Goal: Task Accomplishment & Management: Complete application form

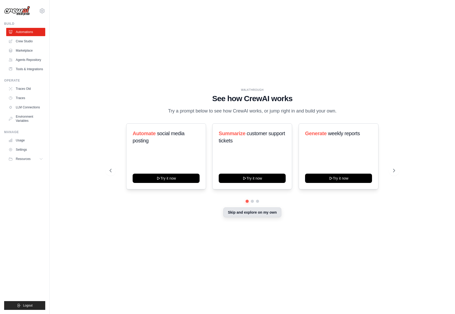
click at [255, 214] on button "Skip and explore on my own" at bounding box center [252, 213] width 58 height 10
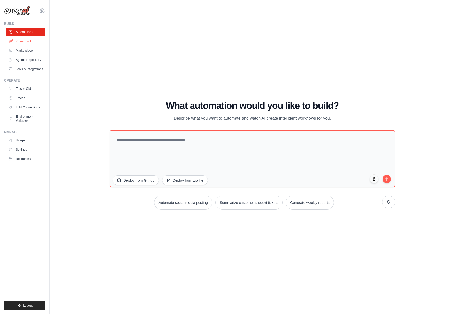
click at [24, 43] on link "Crew Studio" at bounding box center [26, 41] width 39 height 8
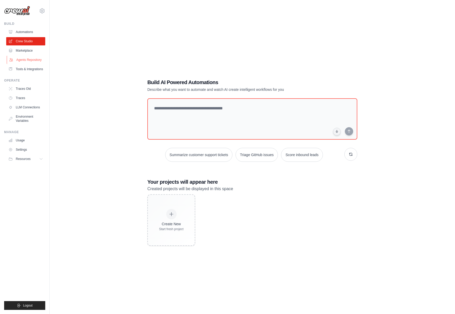
click at [26, 56] on link "Agents Repository" at bounding box center [26, 60] width 39 height 8
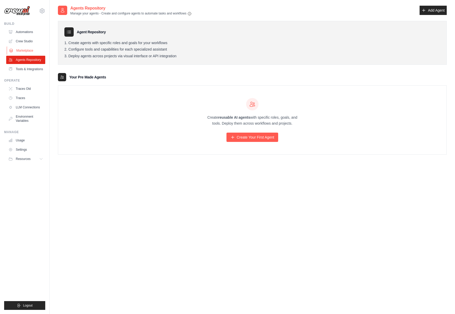
click at [25, 48] on link "Marketplace" at bounding box center [26, 50] width 39 height 8
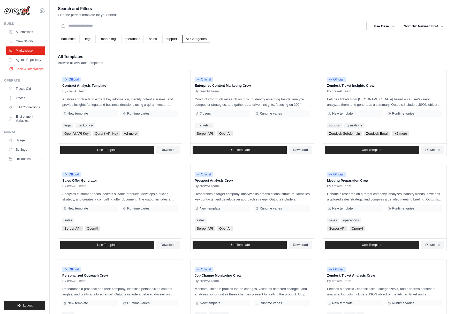
click at [30, 68] on link "Tools & Integrations" at bounding box center [26, 69] width 39 height 8
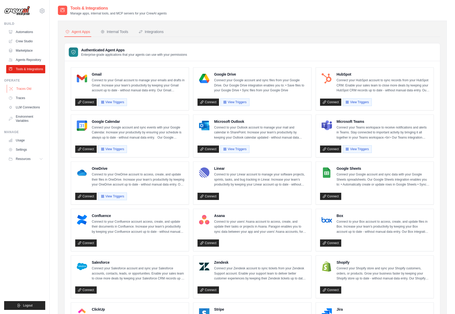
click at [30, 85] on link "Traces Old" at bounding box center [26, 89] width 39 height 8
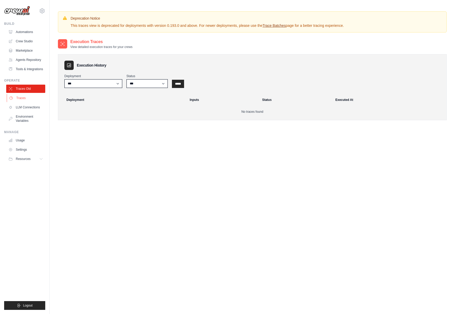
click at [30, 100] on link "Traces" at bounding box center [26, 98] width 39 height 8
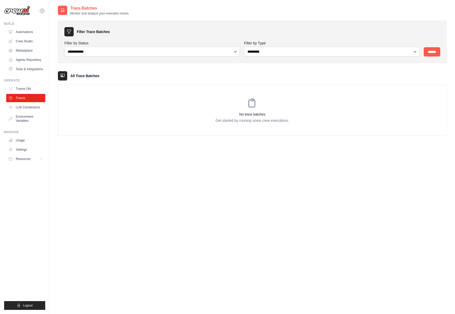
click at [30, 100] on link "Traces" at bounding box center [25, 98] width 39 height 8
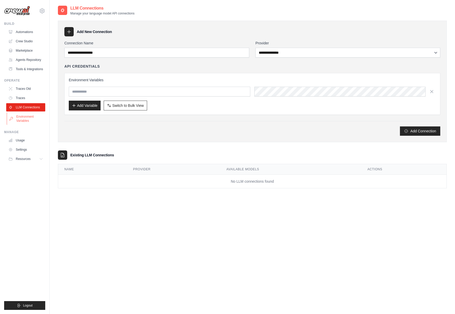
click at [28, 118] on link "Environment Variables" at bounding box center [26, 119] width 39 height 12
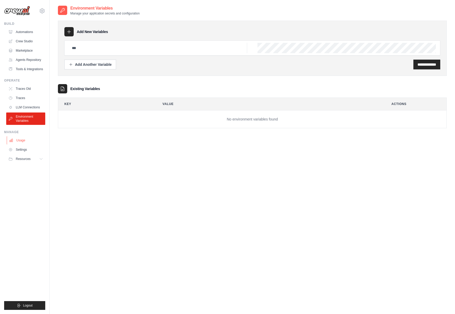
click at [27, 140] on link "Usage" at bounding box center [26, 140] width 39 height 8
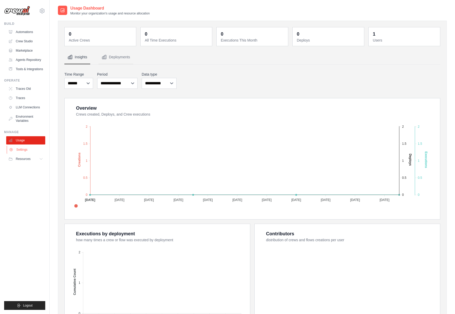
click at [26, 150] on link "Settings" at bounding box center [26, 150] width 39 height 8
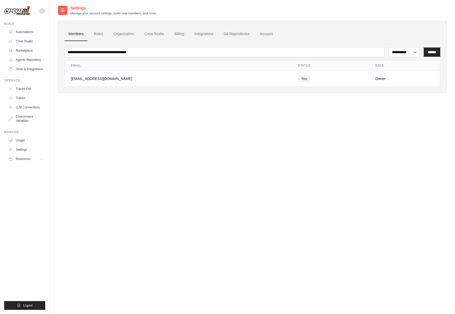
click at [63, 12] on icon at bounding box center [62, 10] width 5 height 5
click at [24, 75] on ul "Build Automations Crew Studio Marketplace Agents Repository Resources Blog" at bounding box center [24, 166] width 41 height 289
click at [29, 57] on link "Agents Repository" at bounding box center [26, 60] width 39 height 8
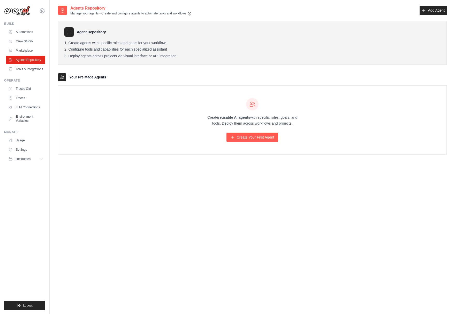
click at [69, 35] on div at bounding box center [68, 31] width 9 height 9
click at [429, 11] on link "Add Agent" at bounding box center [432, 10] width 27 height 9
click at [249, 138] on link "Create Your First Agent" at bounding box center [252, 137] width 52 height 9
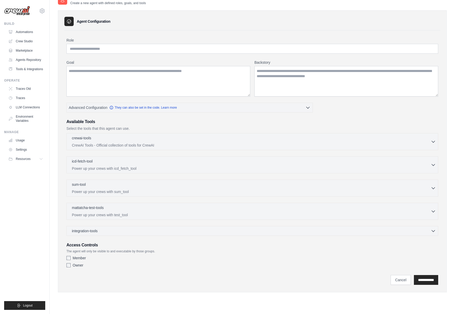
scroll to position [9, 0]
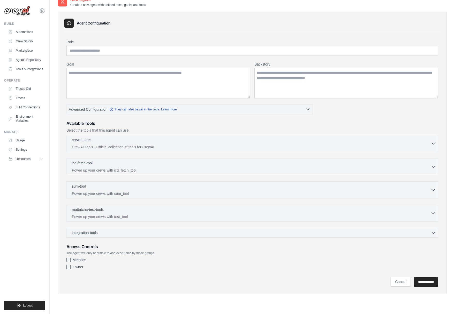
click at [109, 283] on div "**********" at bounding box center [251, 282] width 371 height 10
